Goal: Transaction & Acquisition: Download file/media

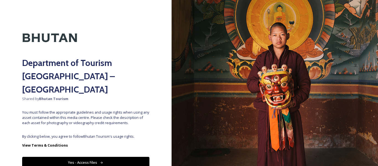
click at [101, 161] on icon at bounding box center [102, 163] width 4 height 4
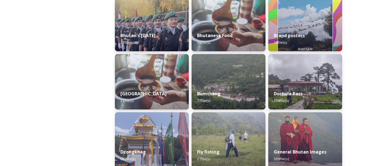
scroll to position [174, 0]
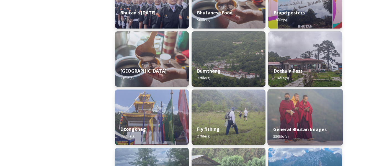
click at [307, 107] on img at bounding box center [304, 117] width 75 height 56
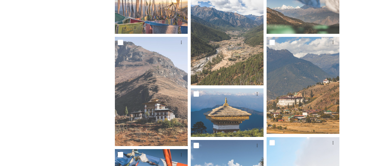
scroll to position [270, 0]
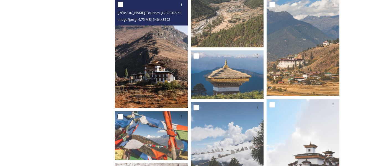
click at [175, 84] on img at bounding box center [151, 53] width 73 height 109
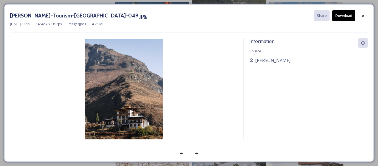
click at [347, 15] on button "Download" at bounding box center [343, 15] width 23 height 11
click at [363, 16] on icon at bounding box center [363, 15] width 2 height 2
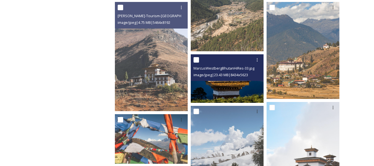
click at [225, 90] on img at bounding box center [227, 78] width 73 height 48
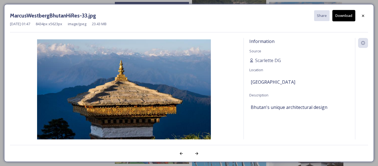
click at [350, 16] on button "Download" at bounding box center [343, 15] width 23 height 11
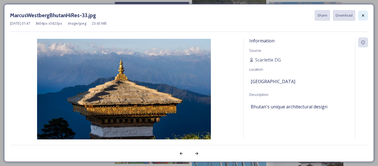
click at [364, 15] on icon at bounding box center [363, 15] width 4 height 4
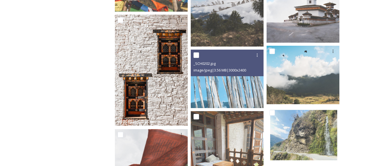
scroll to position [422, 0]
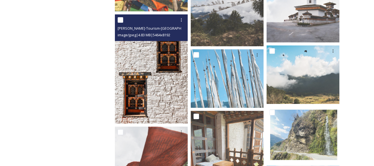
click at [144, 76] on img at bounding box center [151, 68] width 73 height 109
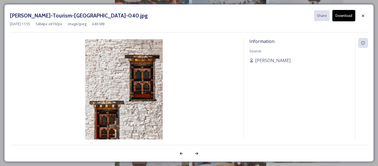
click at [340, 17] on button "Download" at bounding box center [343, 15] width 23 height 11
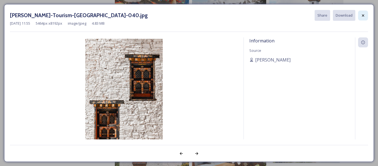
click at [363, 15] on icon at bounding box center [363, 15] width 4 height 4
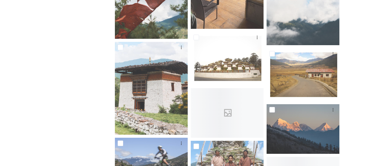
scroll to position [606, 0]
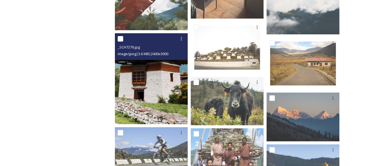
click at [175, 100] on img at bounding box center [151, 78] width 73 height 91
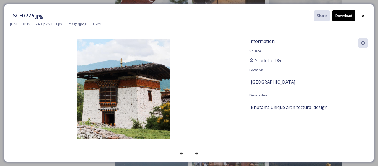
click at [341, 18] on button "Download" at bounding box center [343, 15] width 23 height 11
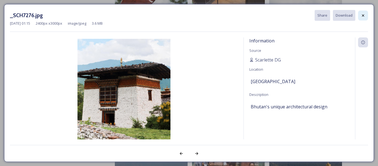
click at [365, 17] on icon at bounding box center [363, 15] width 4 height 4
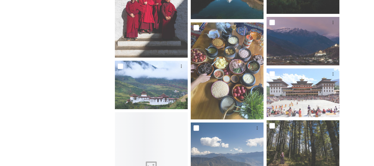
scroll to position [1052, 0]
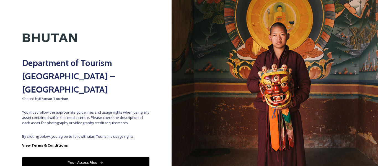
click at [110, 157] on button "Yes - Access Files" at bounding box center [85, 162] width 127 height 11
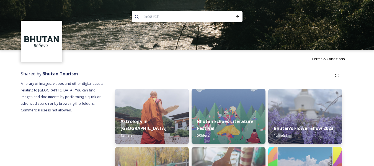
click at [275, 30] on img at bounding box center [187, 25] width 374 height 50
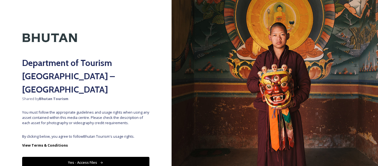
click at [100, 161] on icon at bounding box center [102, 163] width 4 height 4
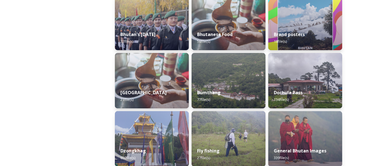
scroll to position [152, 0]
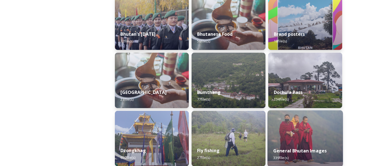
click at [304, 124] on img at bounding box center [304, 138] width 75 height 56
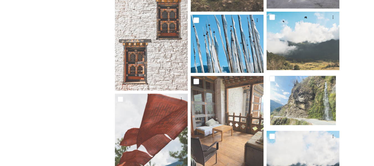
scroll to position [451, 0]
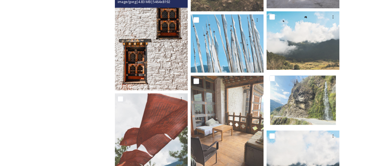
click at [162, 50] on img at bounding box center [151, 35] width 73 height 109
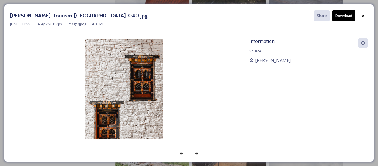
click at [341, 16] on button "Download" at bounding box center [343, 15] width 23 height 11
click at [361, 15] on div at bounding box center [363, 16] width 10 height 10
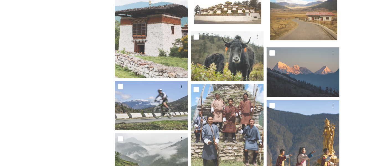
scroll to position [662, 0]
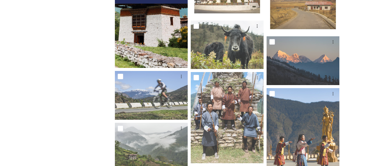
click at [159, 36] on img at bounding box center [151, 22] width 73 height 91
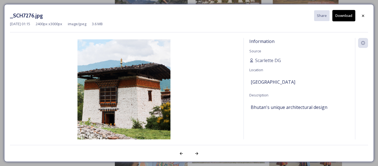
click at [349, 16] on button "Download" at bounding box center [343, 15] width 23 height 11
click at [363, 17] on icon at bounding box center [363, 16] width 4 height 4
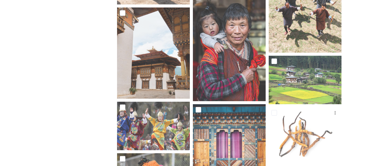
scroll to position [2277, 0]
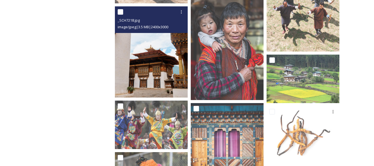
click at [156, 55] on img at bounding box center [151, 51] width 73 height 91
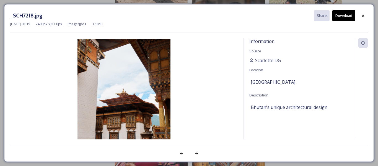
click at [348, 15] on button "Download" at bounding box center [343, 15] width 23 height 11
